Goal: Information Seeking & Learning: Learn about a topic

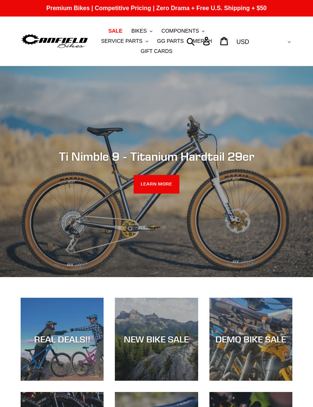
click at [147, 32] on span "BIKES" at bounding box center [139, 31] width 15 height 6
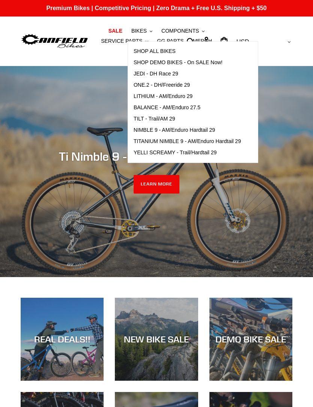
click at [207, 131] on span "NIMBLE 9 - AM/Enduro Hardtail 29" at bounding box center [175, 130] width 82 height 6
click at [171, 118] on span "TILT - Trail/AM 29" at bounding box center [155, 119] width 42 height 6
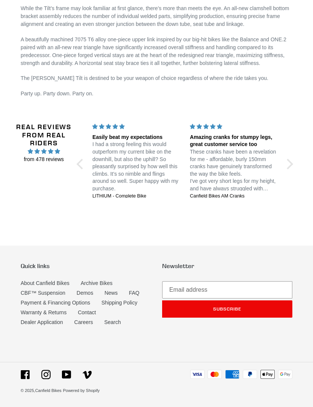
scroll to position [1091, 0]
click at [292, 170] on div at bounding box center [288, 164] width 11 height 11
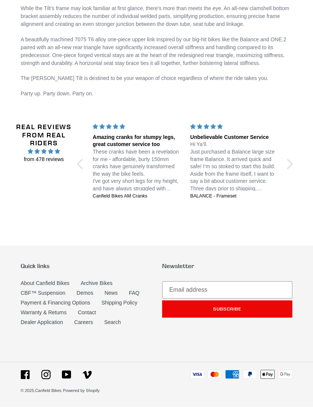
click at [290, 175] on div "Real Reviews from Real Riders from 478 reviews Jedi 29 DH: Unstoppable confiden…" at bounding box center [157, 165] width 282 height 120
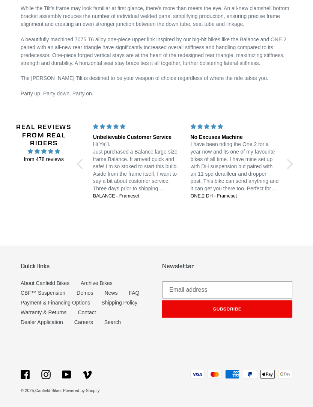
click at [292, 170] on div at bounding box center [288, 164] width 11 height 11
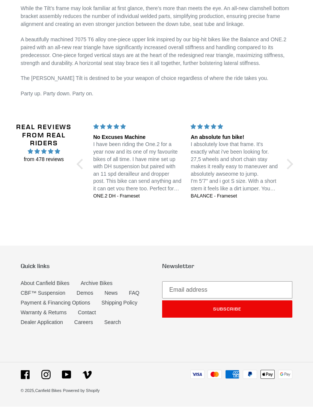
click at [291, 170] on div at bounding box center [288, 164] width 11 height 11
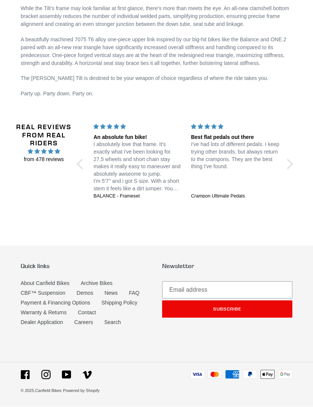
click at [289, 170] on div at bounding box center [288, 164] width 11 height 11
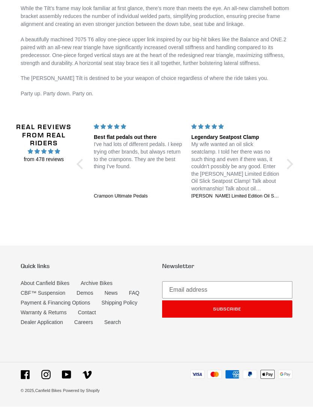
click at [289, 170] on div at bounding box center [288, 164] width 11 height 11
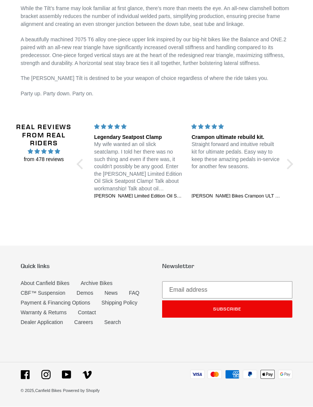
click at [290, 170] on div at bounding box center [288, 164] width 11 height 11
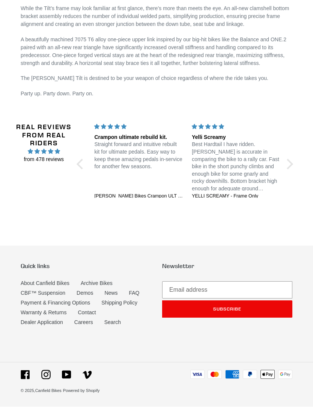
click at [289, 170] on div at bounding box center [288, 164] width 11 height 11
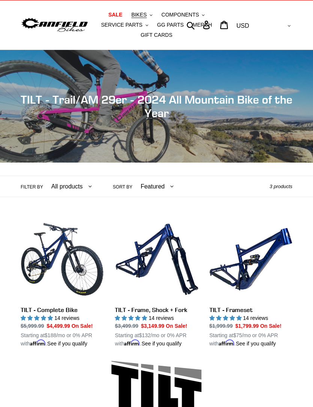
scroll to position [0, 0]
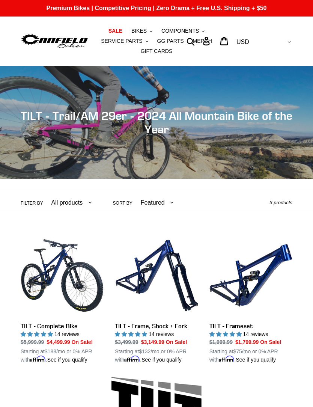
click at [256, 270] on link "TILT - Frameset" at bounding box center [251, 299] width 83 height 130
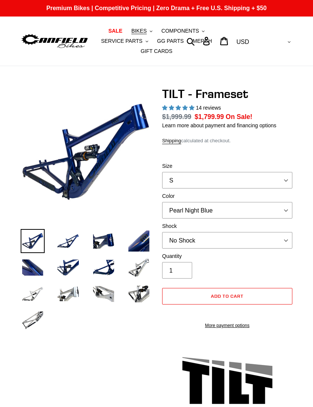
select select "highest-rating"
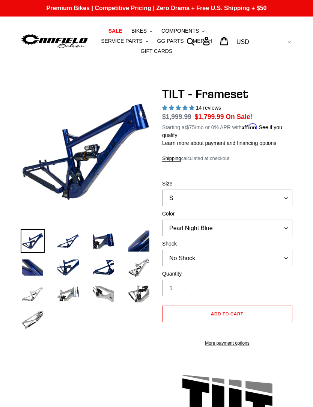
click at [71, 36] on img at bounding box center [55, 41] width 68 height 17
